Goal: Task Accomplishment & Management: Manage account settings

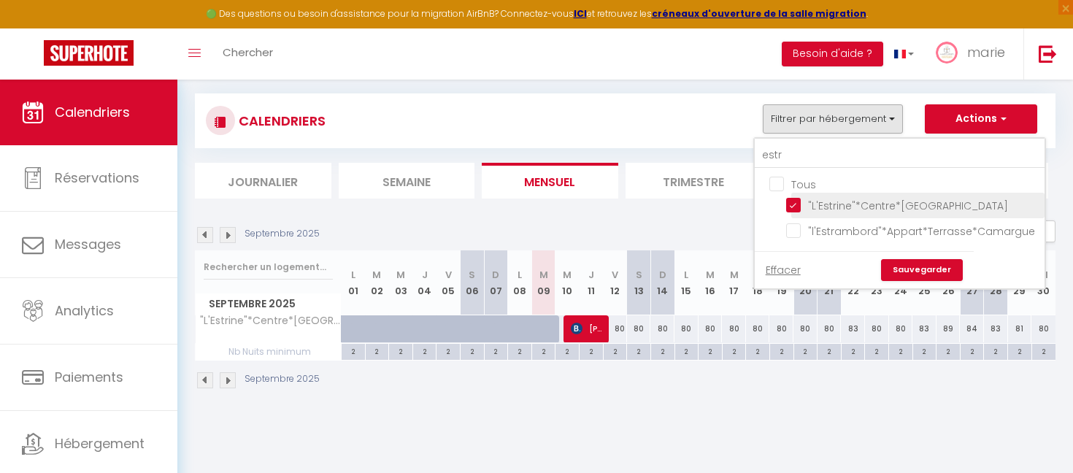
click at [794, 206] on input ""L'Estrine"*Centre*[GEOGRAPHIC_DATA]" at bounding box center [912, 204] width 253 height 15
checkbox input "false"
click at [782, 189] on input "Tous" at bounding box center [914, 183] width 290 height 15
checkbox input "true"
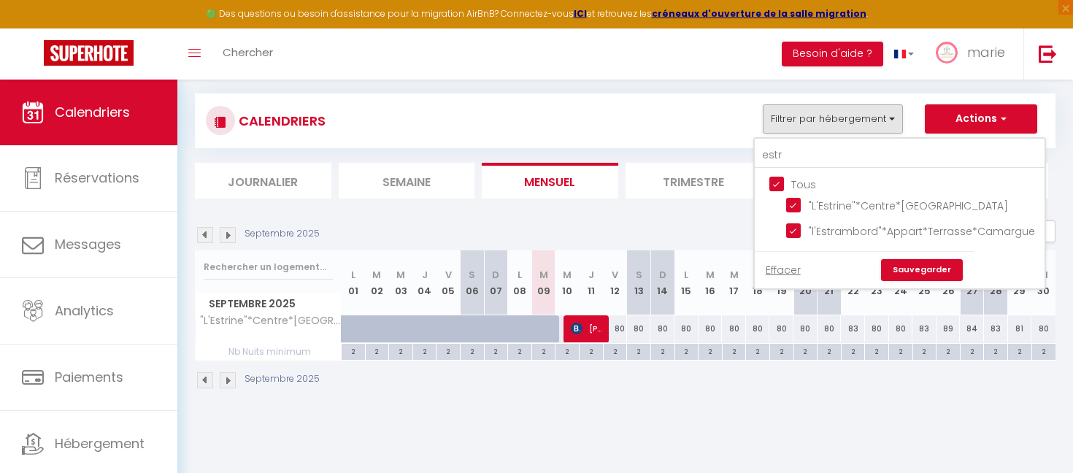
checkbox input "true"
click at [782, 189] on input "Tous" at bounding box center [914, 183] width 290 height 15
checkbox input "false"
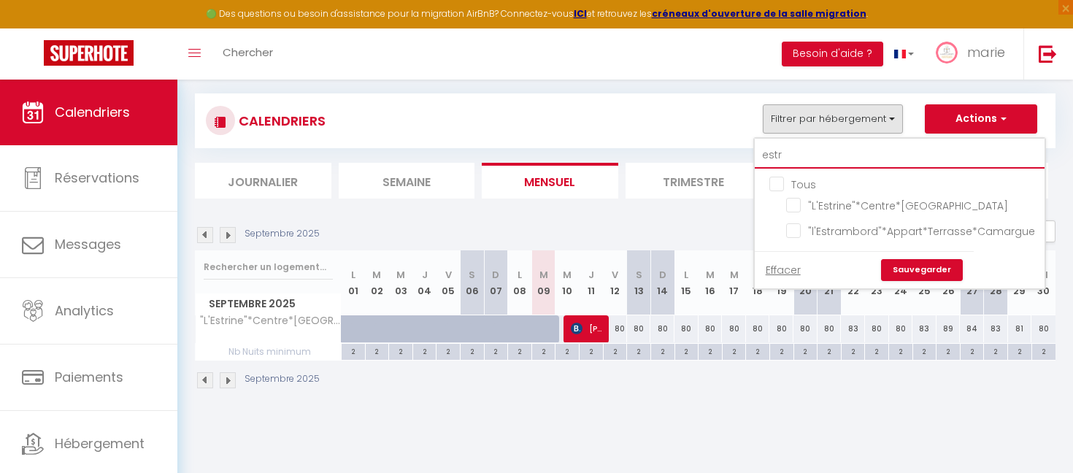
click at [793, 160] on input "estr" at bounding box center [900, 155] width 290 height 26
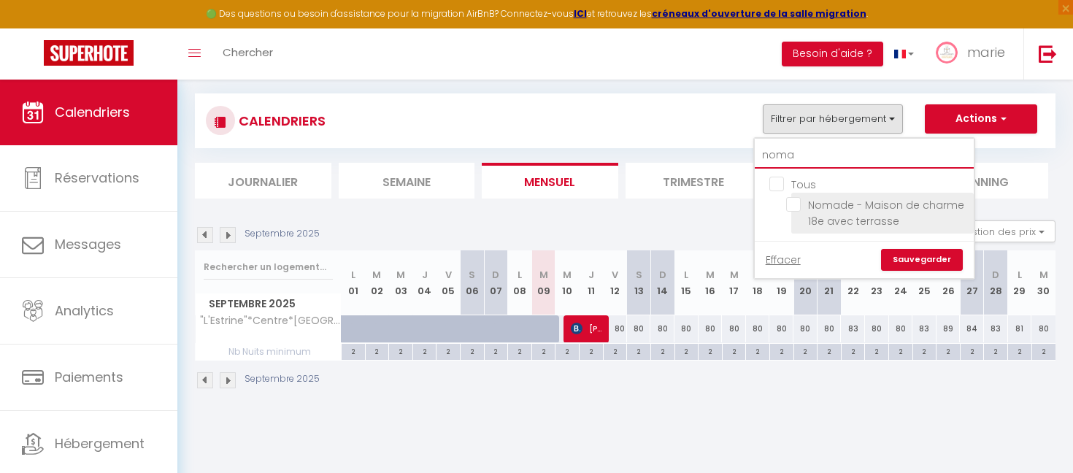
type input "noma"
click at [795, 207] on input "Nomade - Maison de charme 18e avec terrasse" at bounding box center [877, 204] width 182 height 15
checkbox input "true"
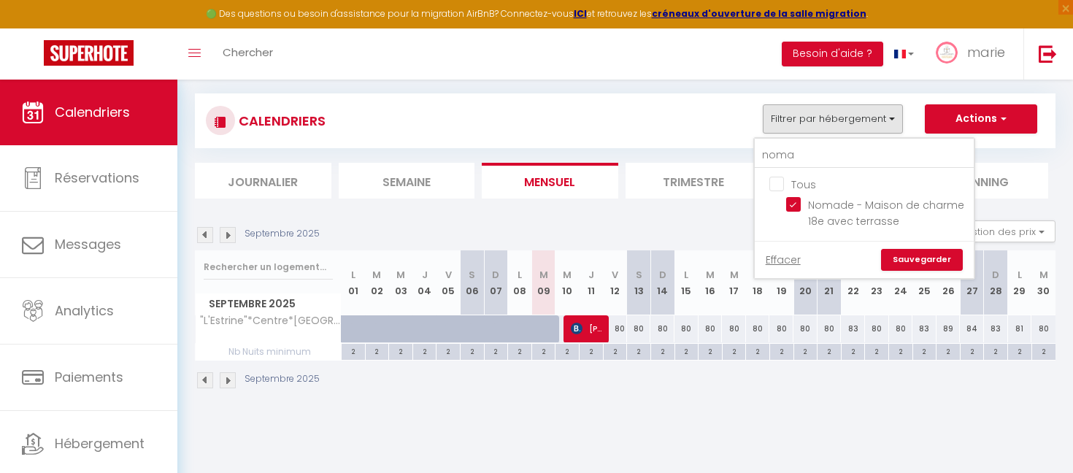
click at [919, 259] on link "Sauvegarder" at bounding box center [922, 260] width 82 height 22
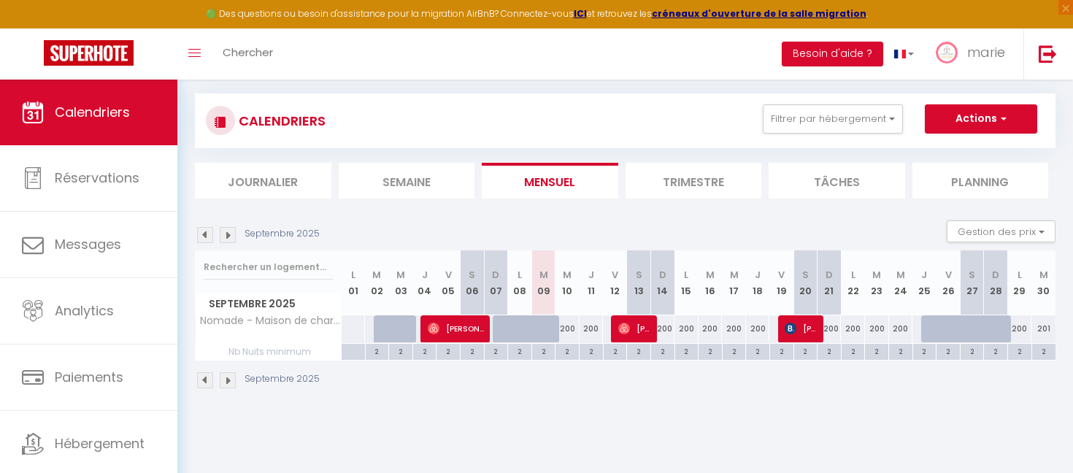
click at [567, 406] on div "Urgent : Migration Airbnb nécessaire pour votre compte, merci de suivre ces éta…" at bounding box center [624, 210] width 895 height 421
click at [639, 333] on span "[PERSON_NAME]" at bounding box center [634, 329] width 32 height 28
select select "OK"
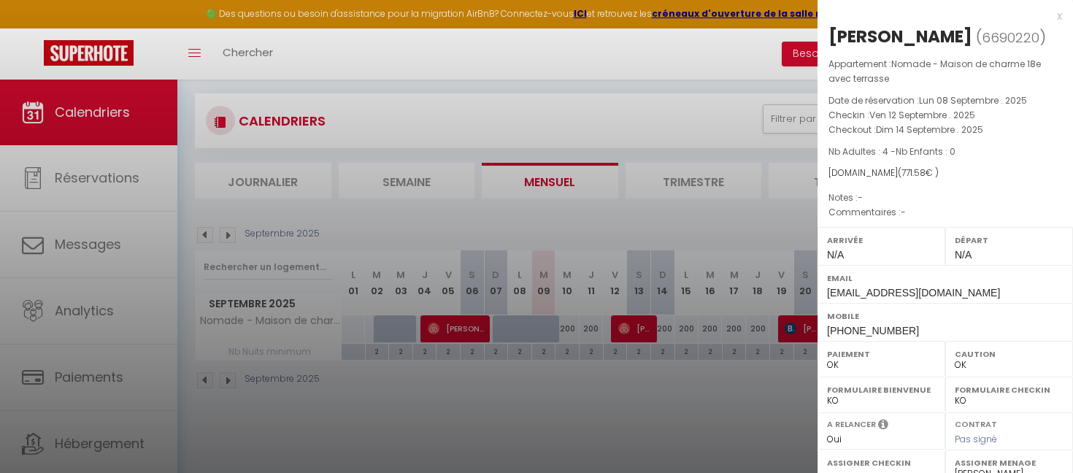
click at [639, 333] on div at bounding box center [536, 236] width 1073 height 473
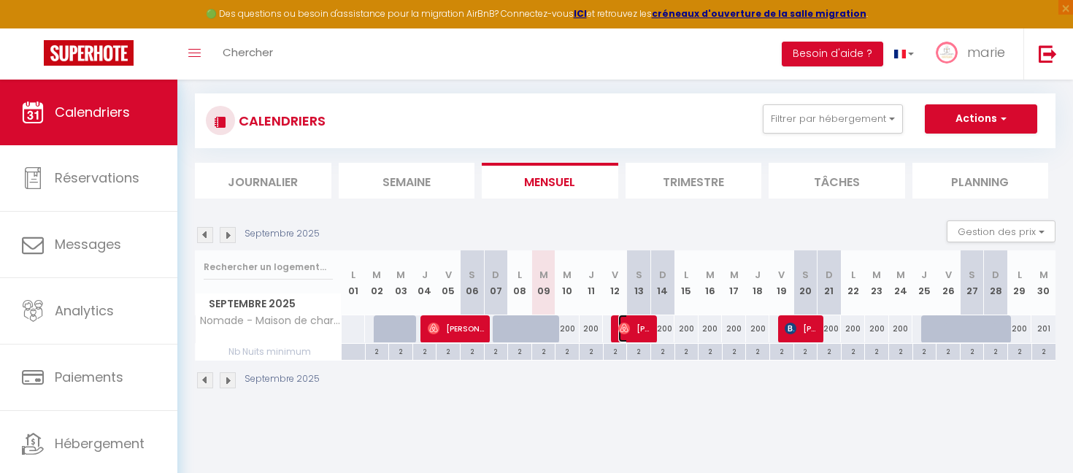
click at [639, 333] on span "[PERSON_NAME]" at bounding box center [634, 329] width 32 height 28
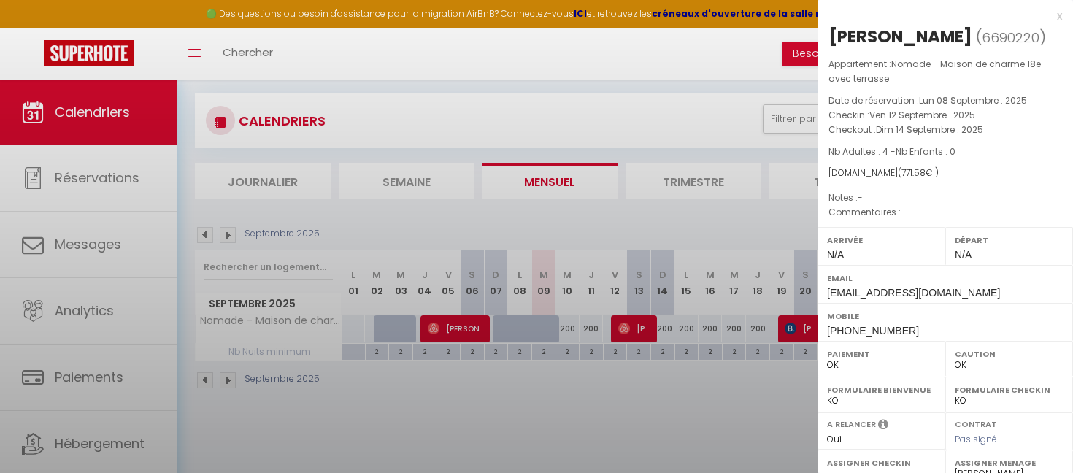
click at [639, 333] on div at bounding box center [536, 236] width 1073 height 473
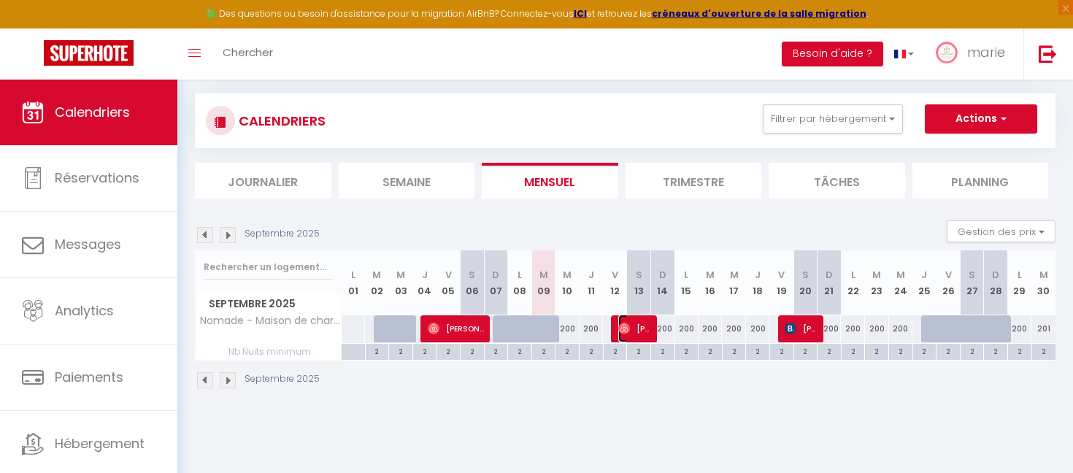
click at [639, 333] on span "[PERSON_NAME]" at bounding box center [634, 329] width 32 height 28
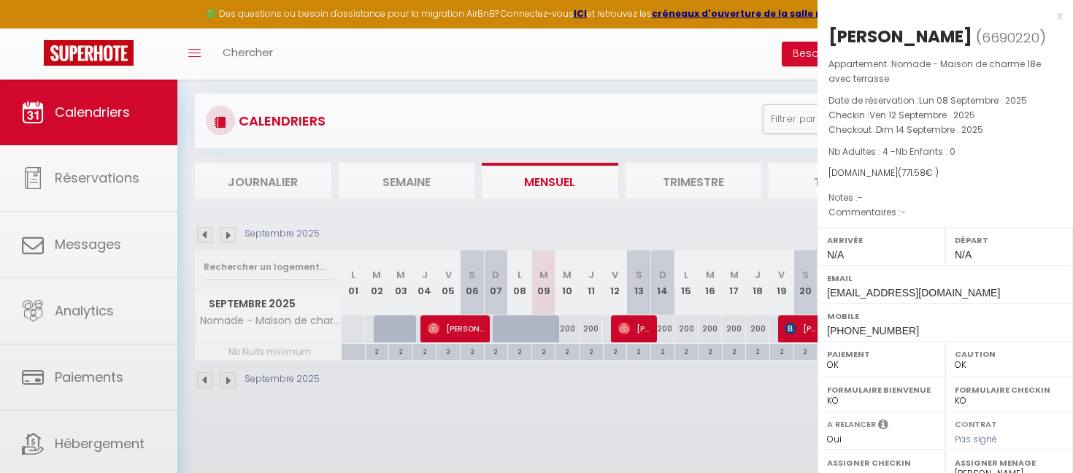
click at [639, 333] on div at bounding box center [536, 236] width 1073 height 473
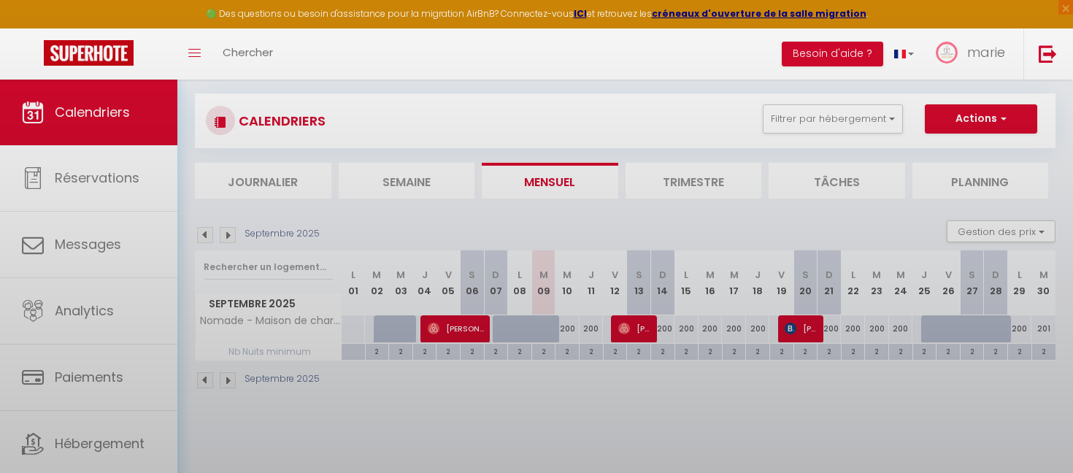
click at [639, 333] on div at bounding box center [536, 236] width 1073 height 473
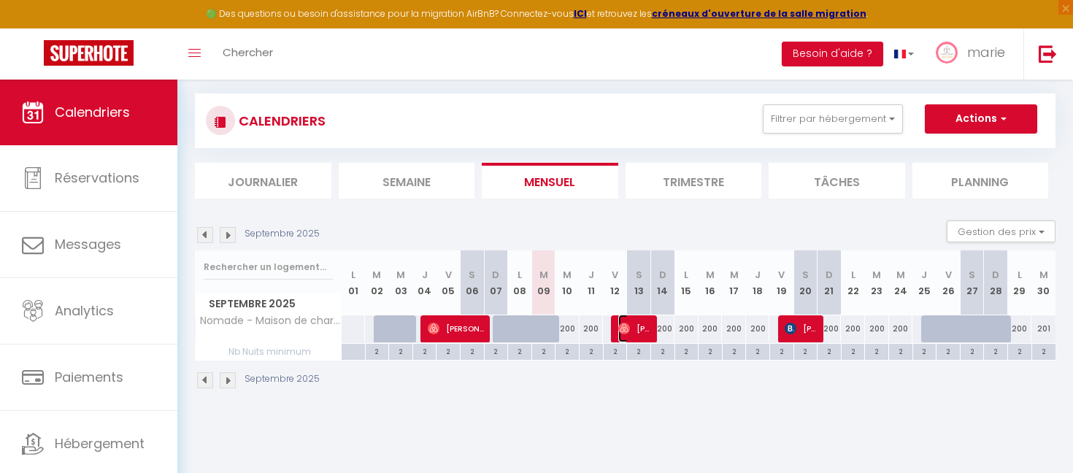
click at [639, 333] on span "[PERSON_NAME]" at bounding box center [634, 329] width 32 height 28
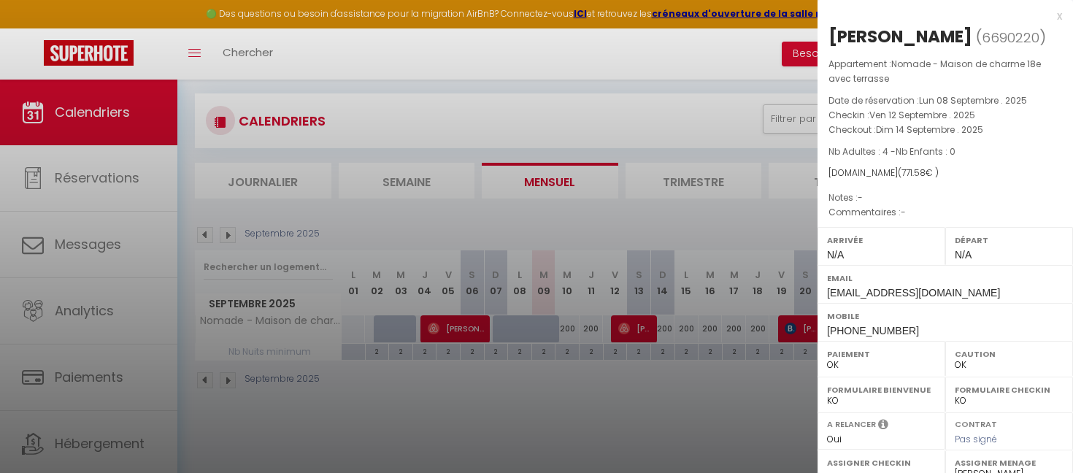
click at [639, 333] on div at bounding box center [536, 236] width 1073 height 473
